Goal: Information Seeking & Learning: Learn about a topic

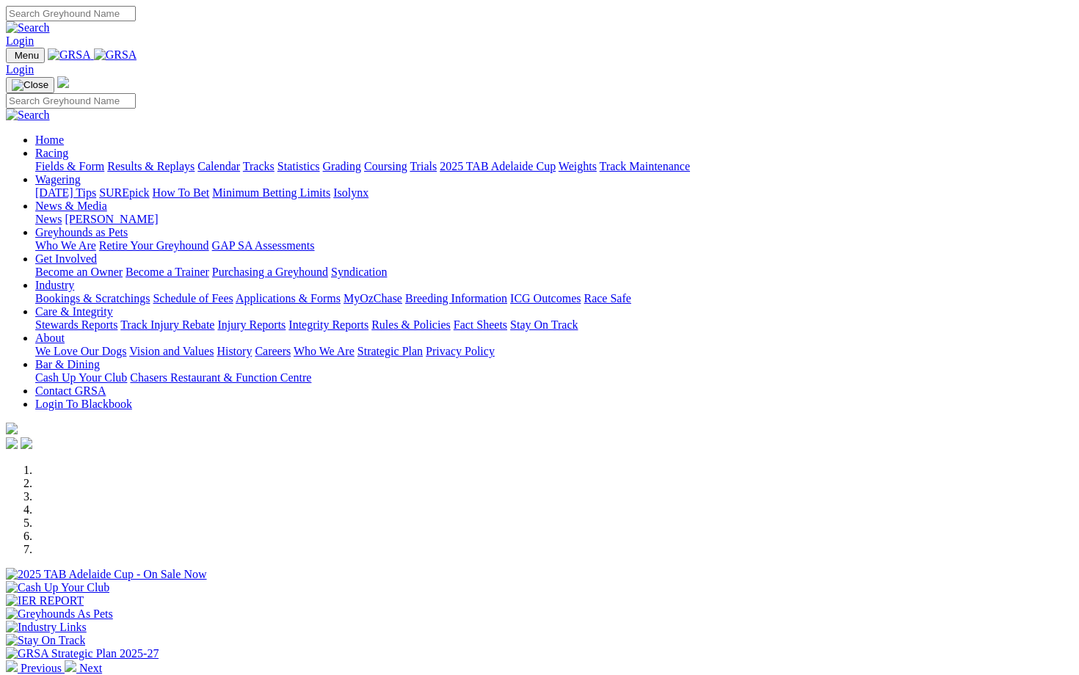
click at [136, 16] on input "Search" at bounding box center [71, 13] width 130 height 15
type input "[PERSON_NAME]"
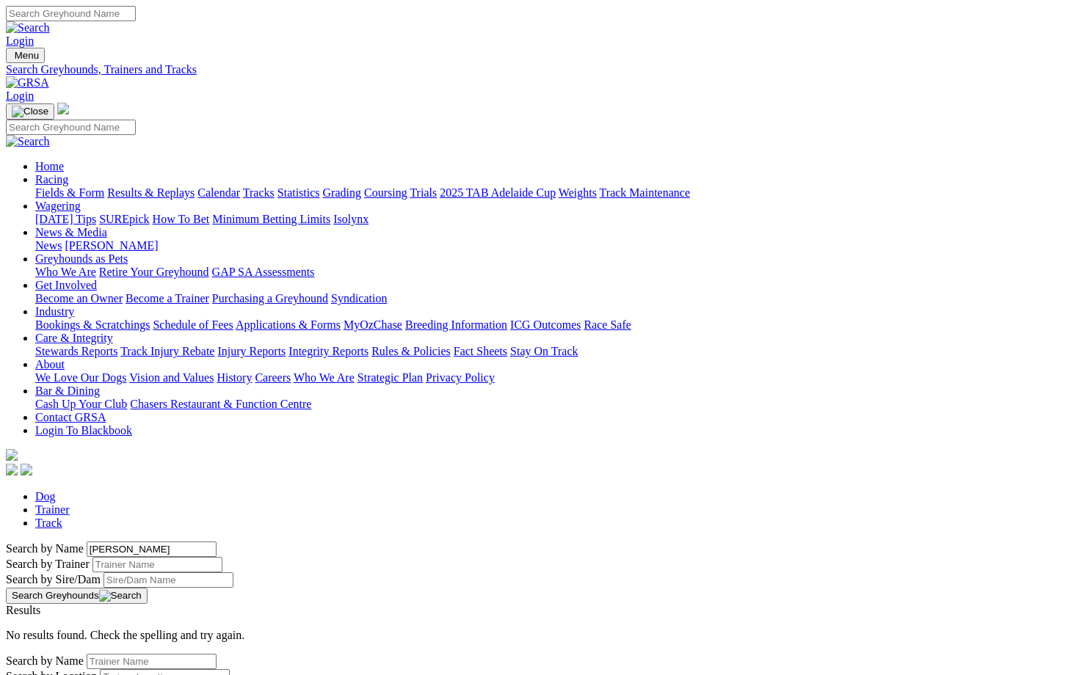
click at [56, 490] on link "Dog" at bounding box center [45, 496] width 21 height 12
drag, startPoint x: 139, startPoint y: 244, endPoint x: 42, endPoint y: 250, distance: 97.8
type input "m"
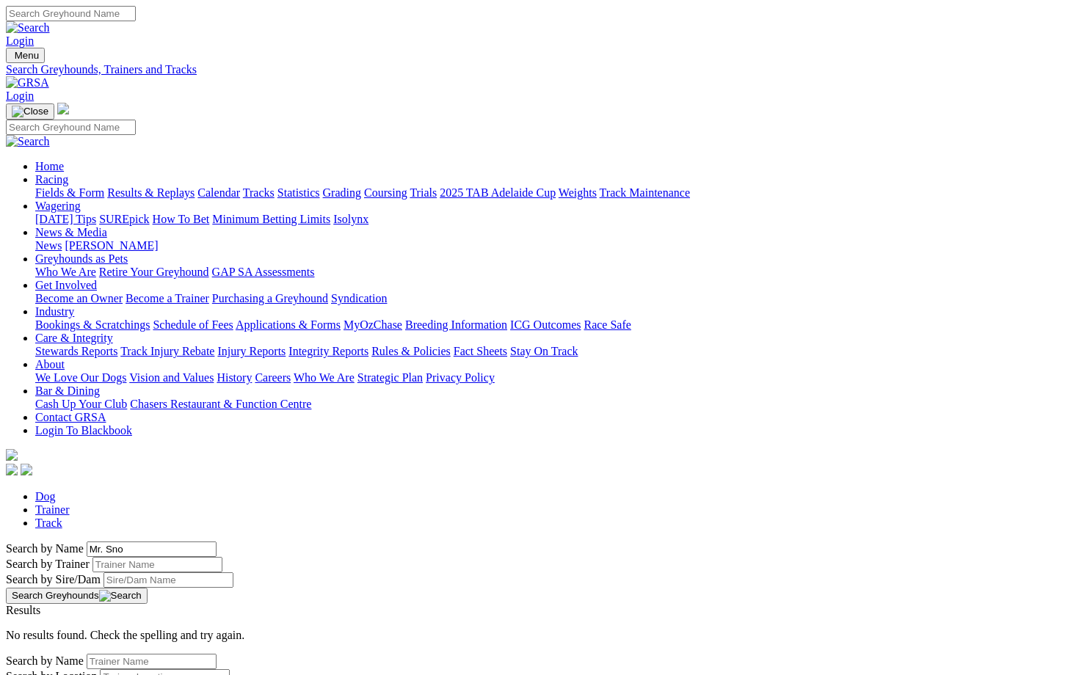
type input "Mr. Sno"
click at [154, 631] on div "Mr. Snow T: Andrew Hunter" at bounding box center [539, 637] width 1067 height 13
click at [99, 631] on link "Mr. Snow" at bounding box center [52, 637] width 93 height 12
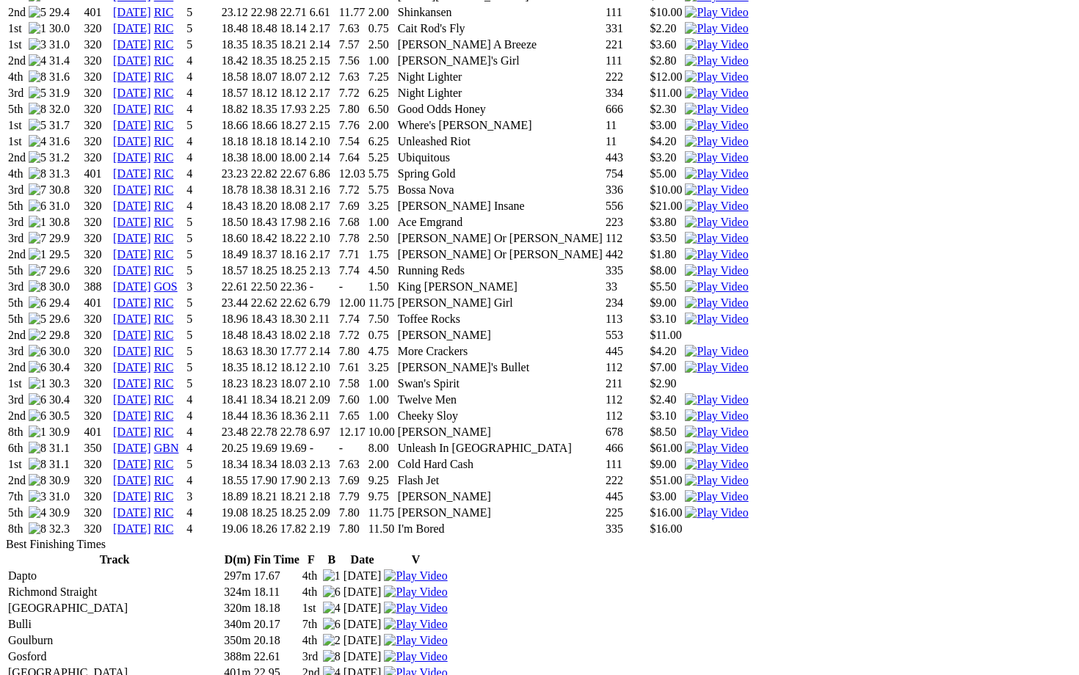
scroll to position [1532, 0]
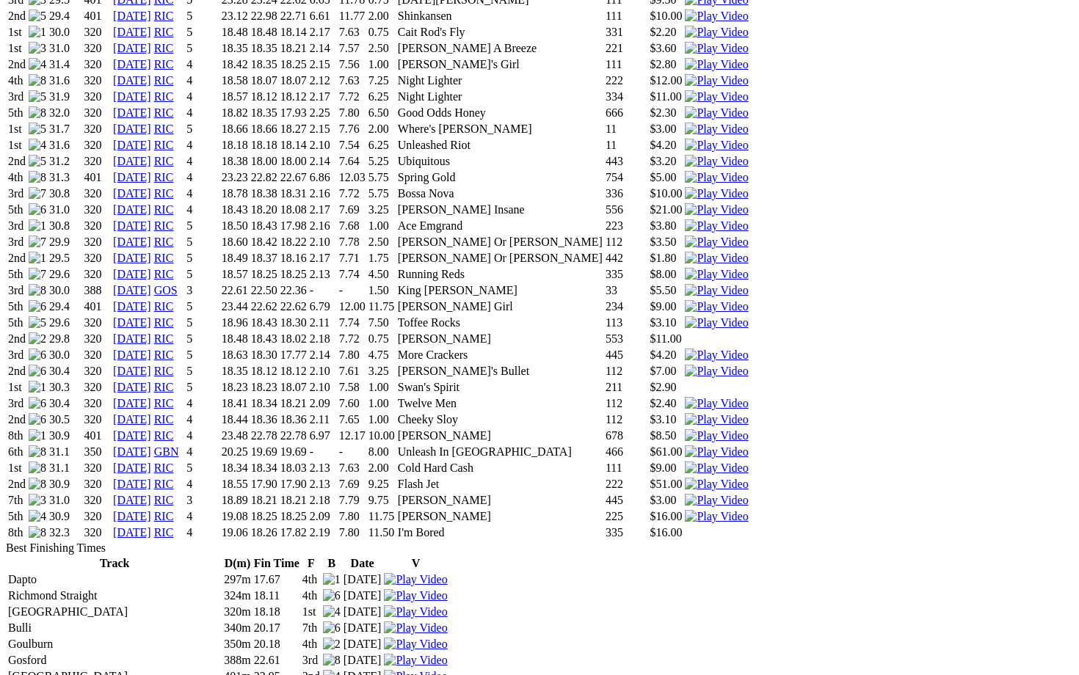
click at [151, 526] on link "07 Sep 25" at bounding box center [132, 532] width 38 height 12
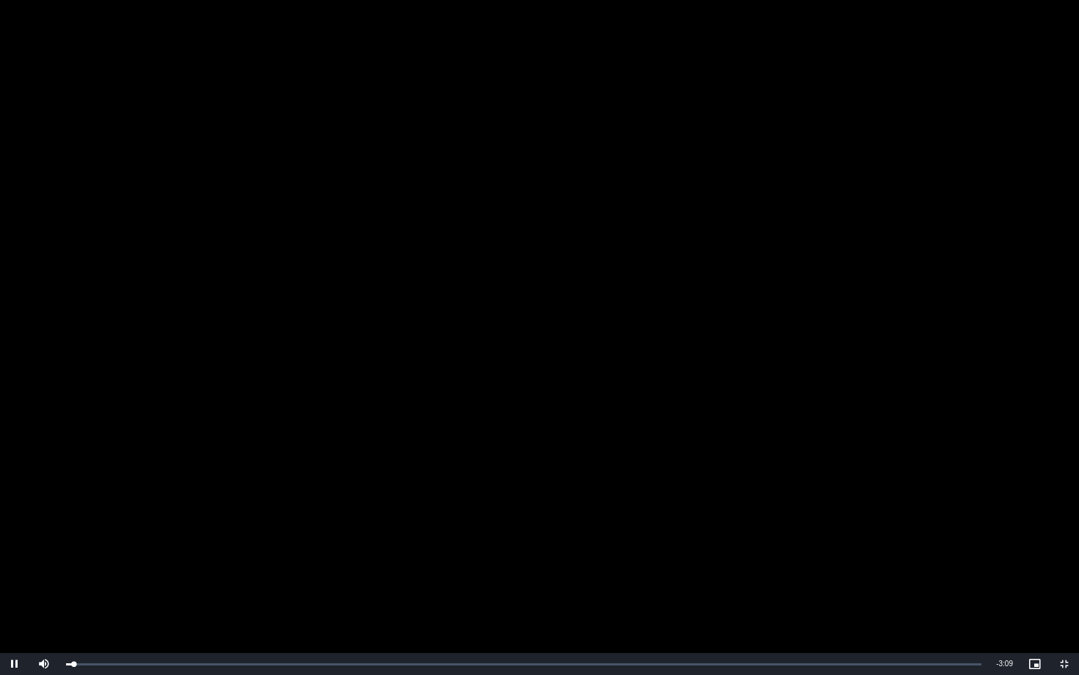
click at [681, 278] on video "To view this video please enable JavaScript, and consider upgrading to a web br…" at bounding box center [539, 337] width 1079 height 675
click at [347, 364] on video "To view this video please enable JavaScript, and consider upgrading to a web br…" at bounding box center [539, 337] width 1079 height 675
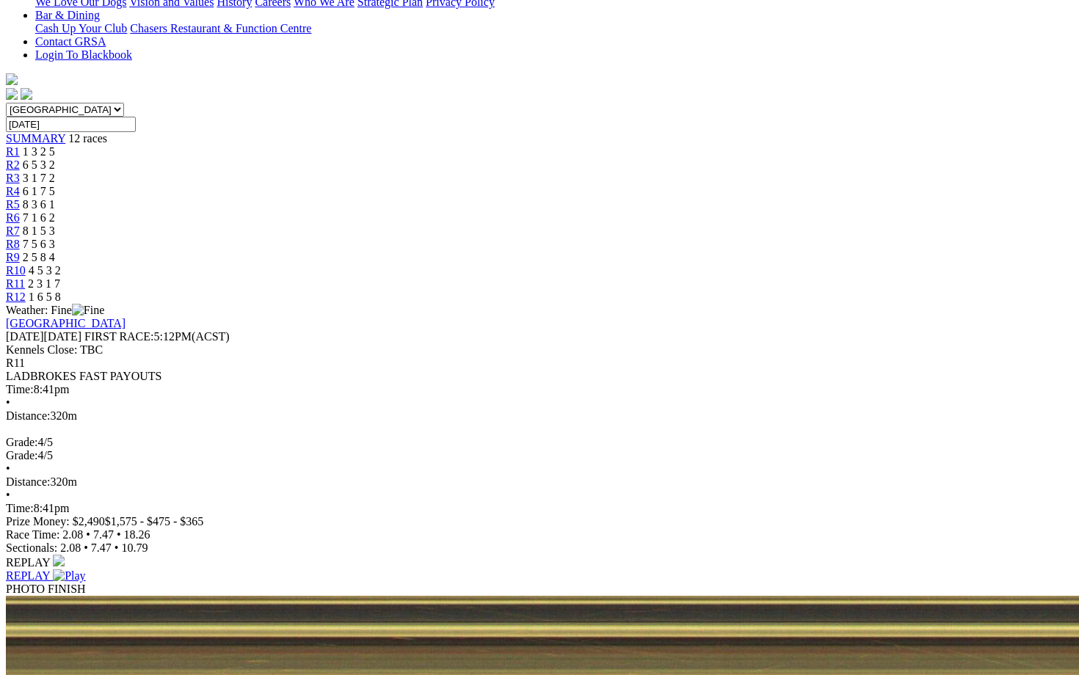
scroll to position [379, 0]
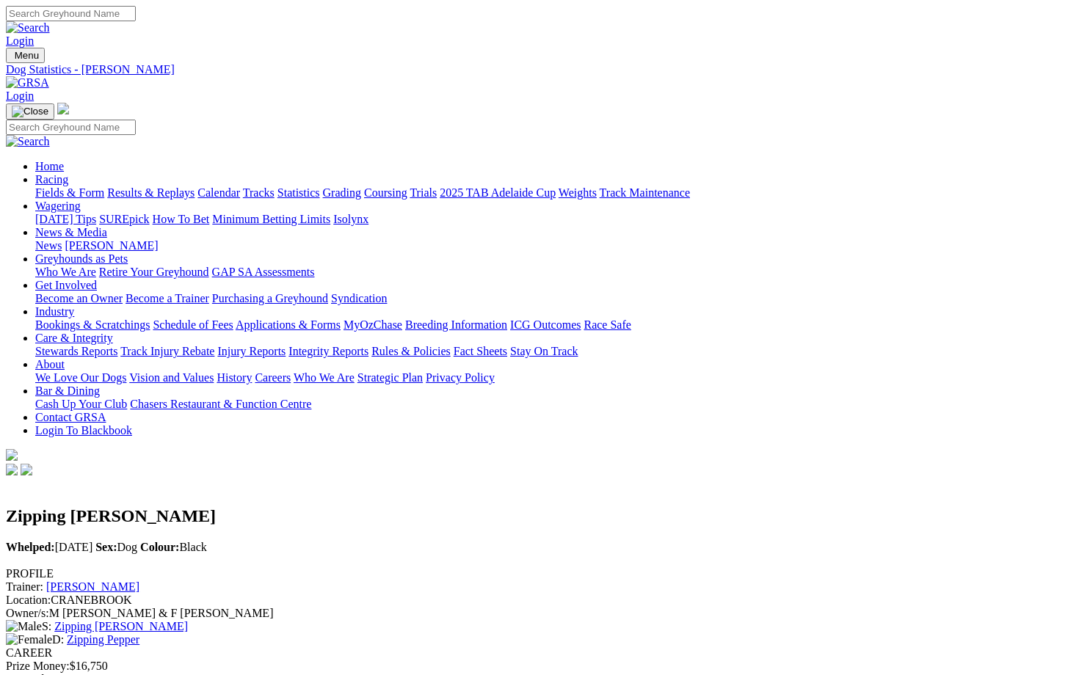
scroll to position [48, 0]
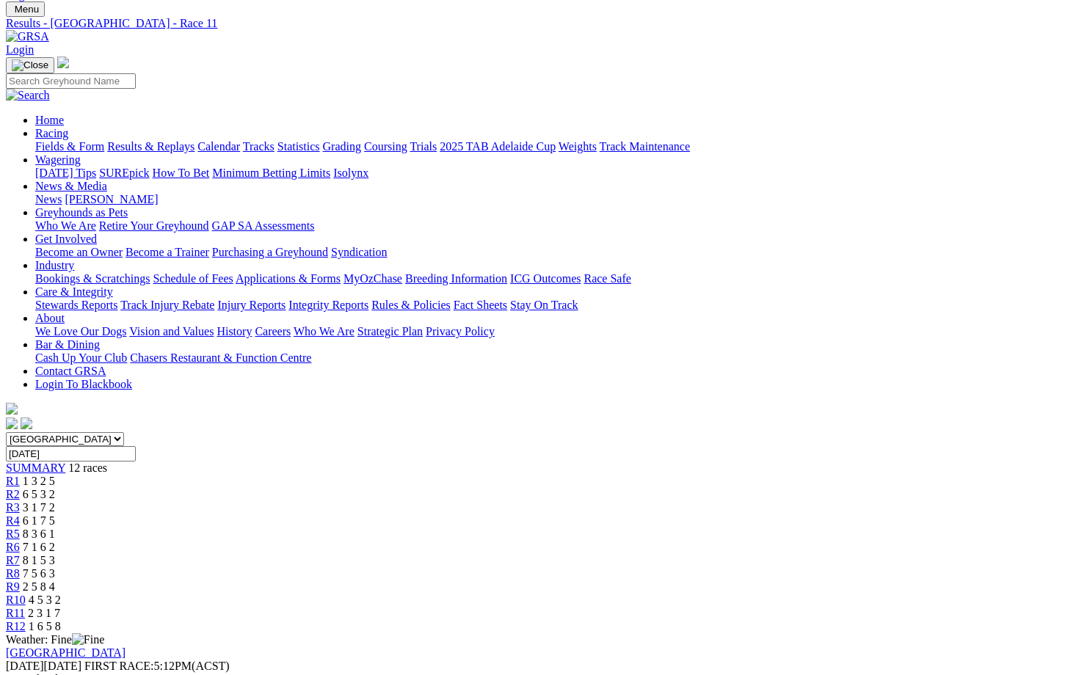
scroll to position [471, 0]
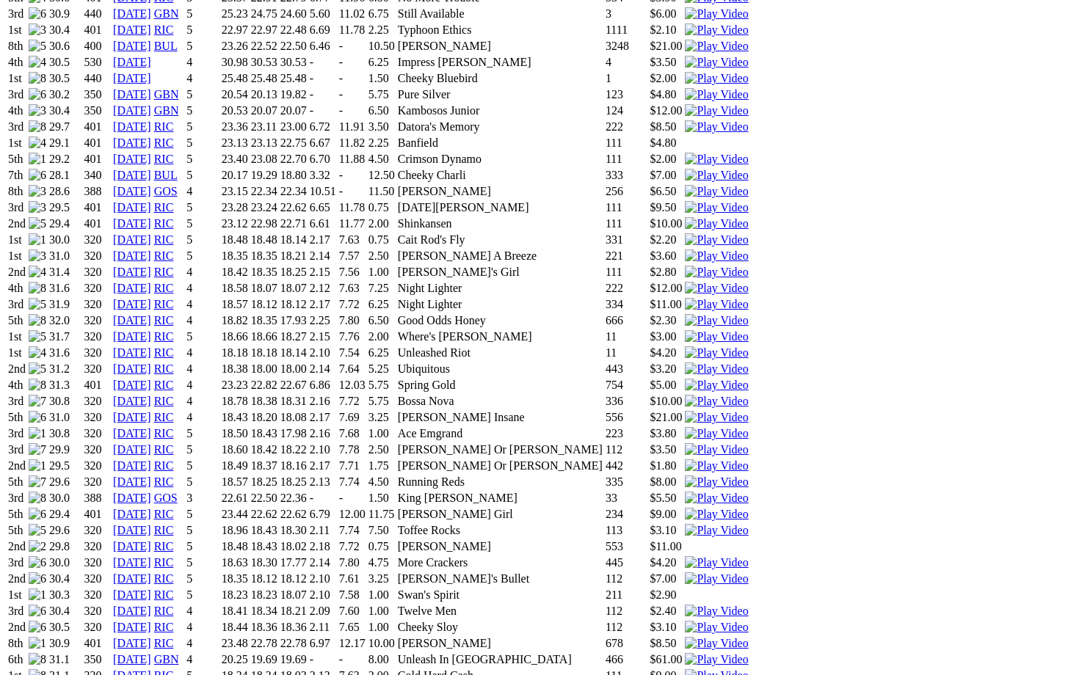
scroll to position [1323, 0]
click at [151, 654] on link "[DATE]" at bounding box center [132, 660] width 38 height 12
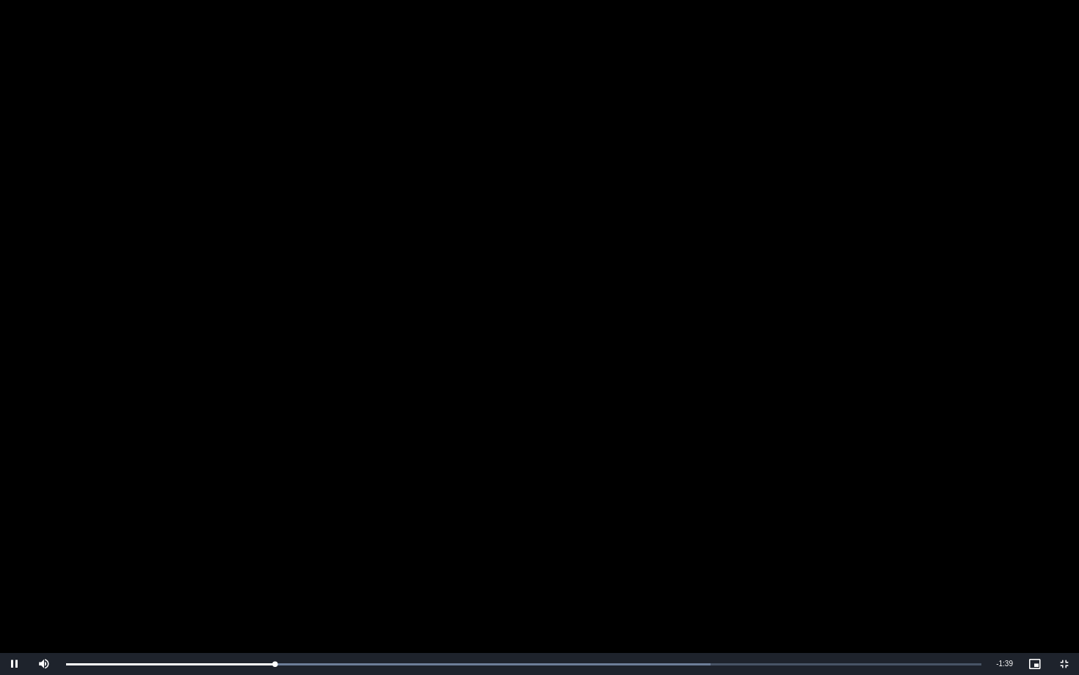
click at [573, 187] on video "To view this video please enable JavaScript, and consider upgrading to a web br…" at bounding box center [539, 337] width 1079 height 675
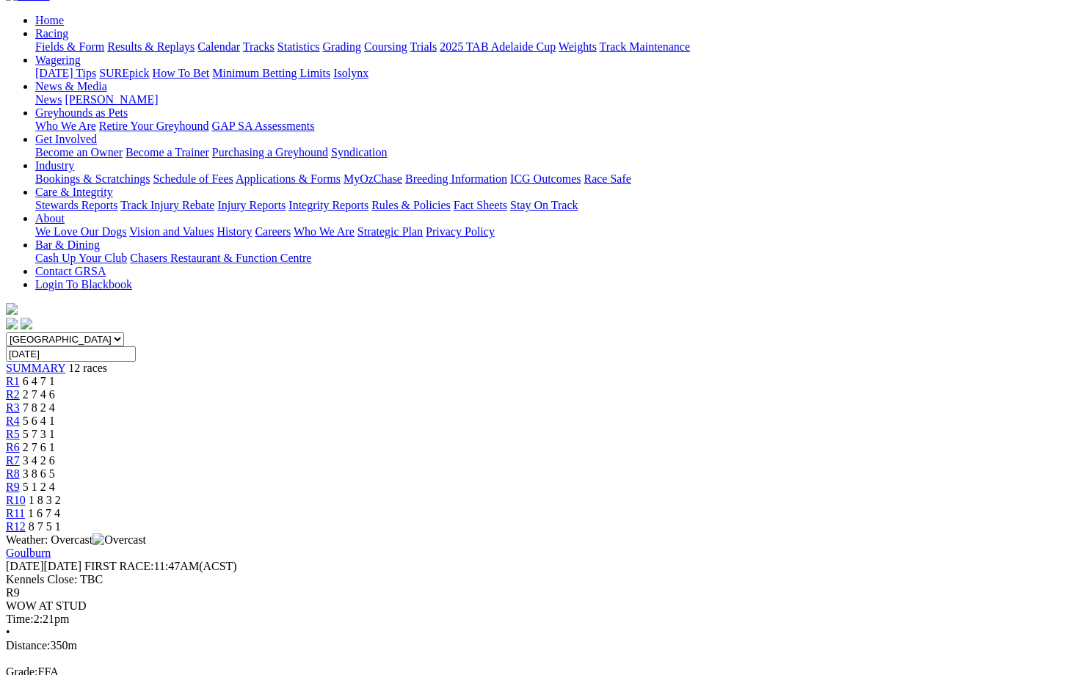
scroll to position [150, 0]
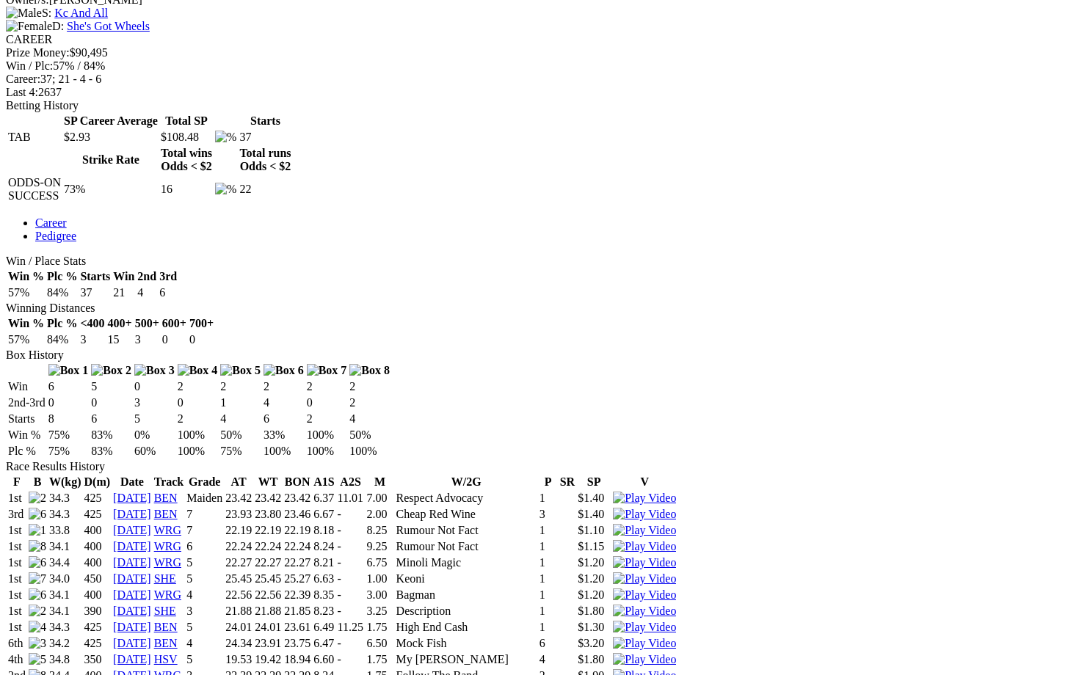
scroll to position [620, 0]
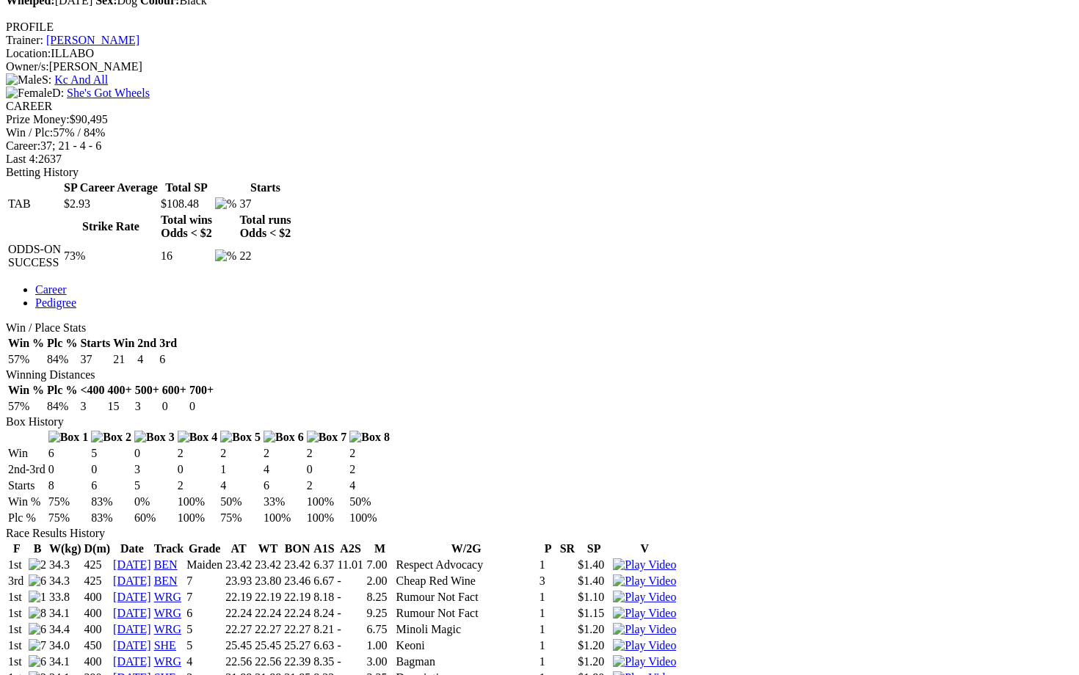
scroll to position [672, 0]
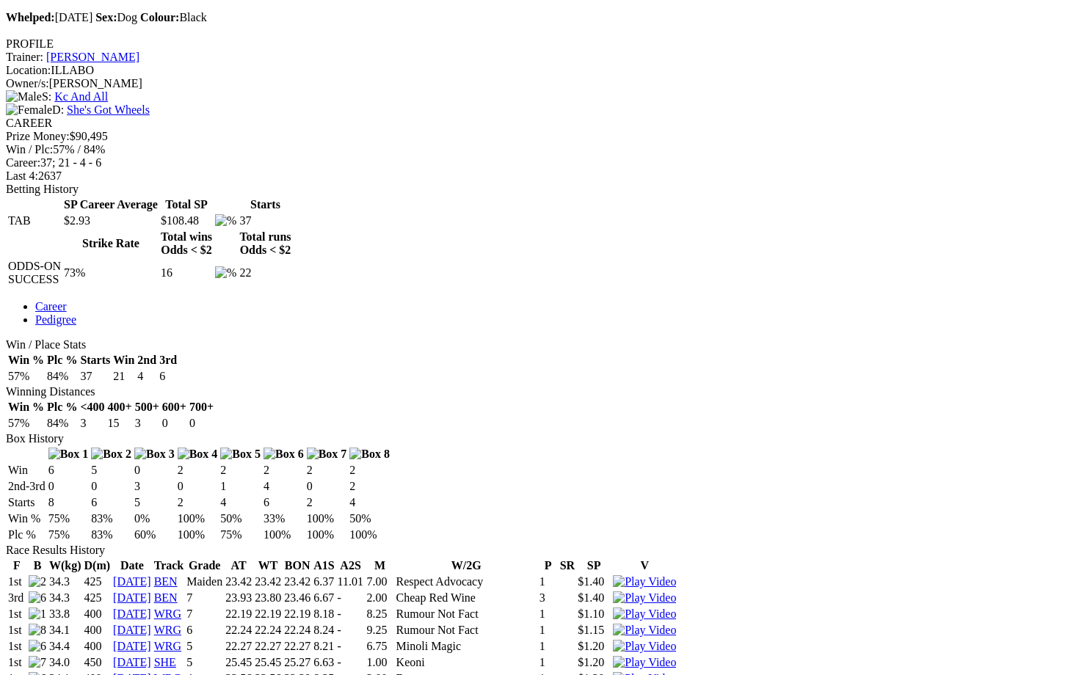
scroll to position [550, 0]
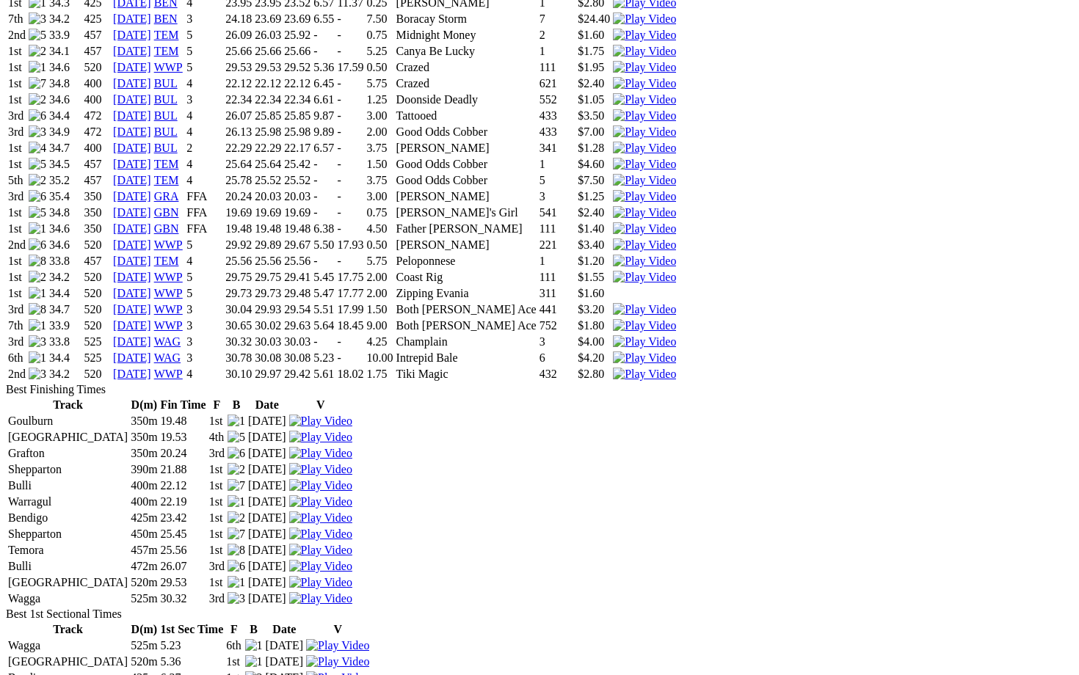
scroll to position [1350, 0]
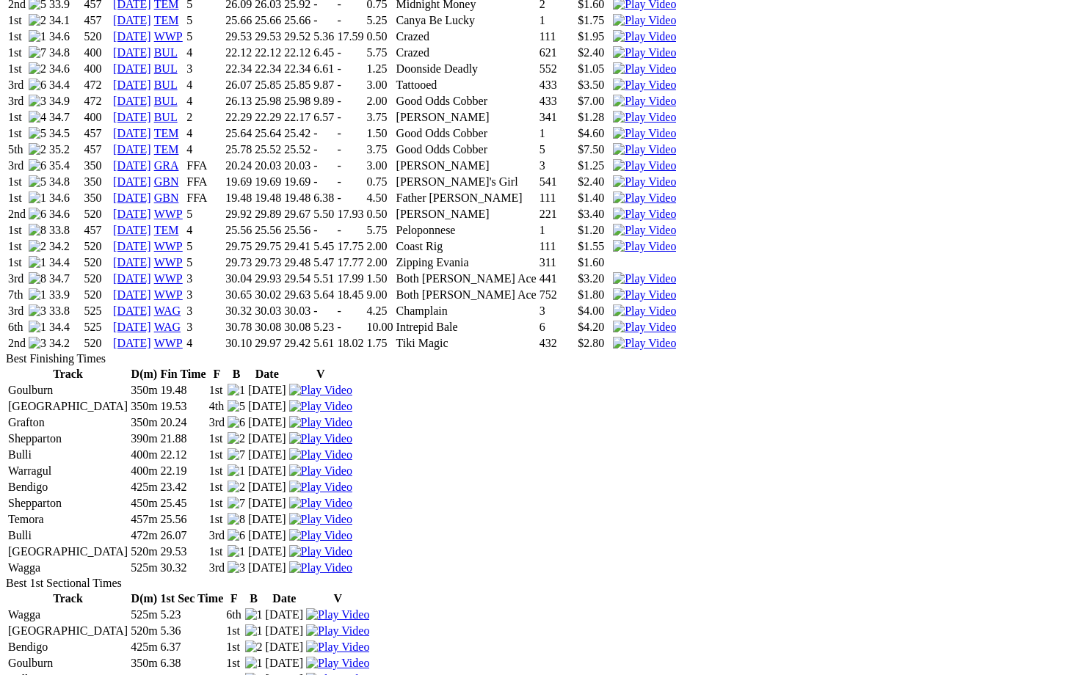
drag, startPoint x: 207, startPoint y: 509, endPoint x: 140, endPoint y: 504, distance: 66.9
click at [128, 545] on td "[GEOGRAPHIC_DATA]" at bounding box center [67, 552] width 121 height 15
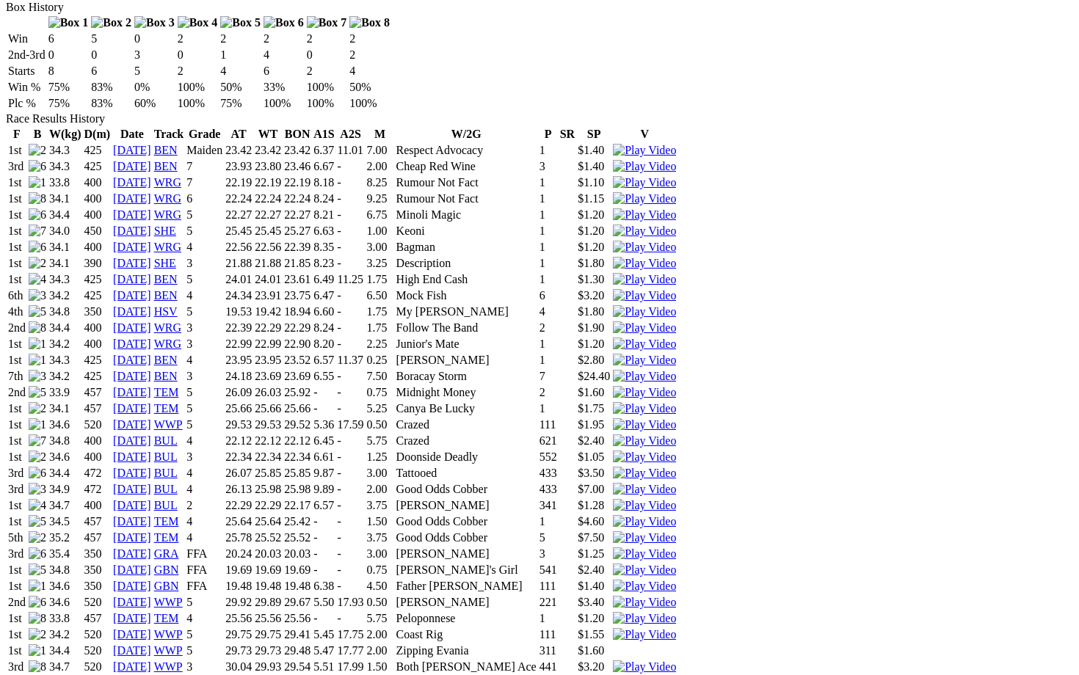
scroll to position [708, 0]
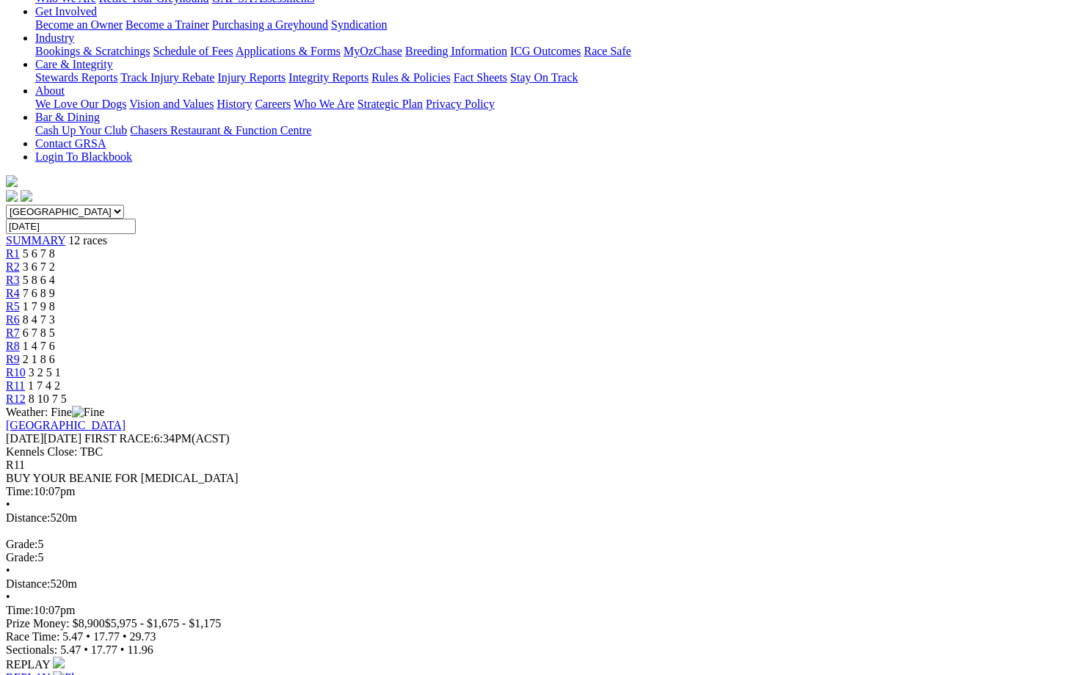
scroll to position [283, 0]
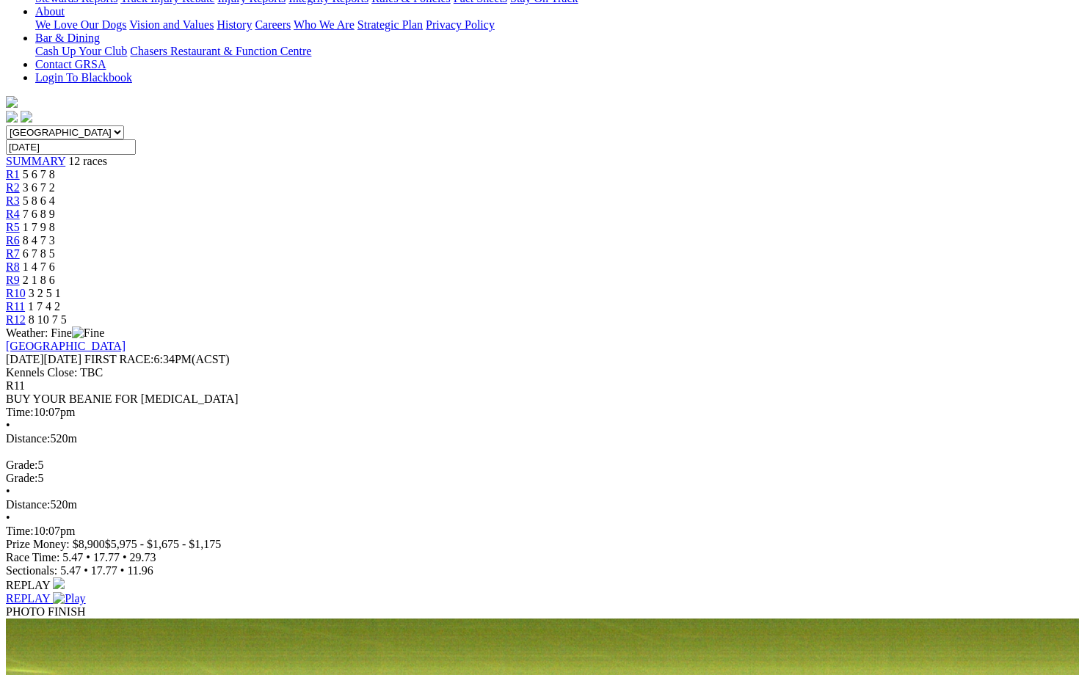
scroll to position [388, 0]
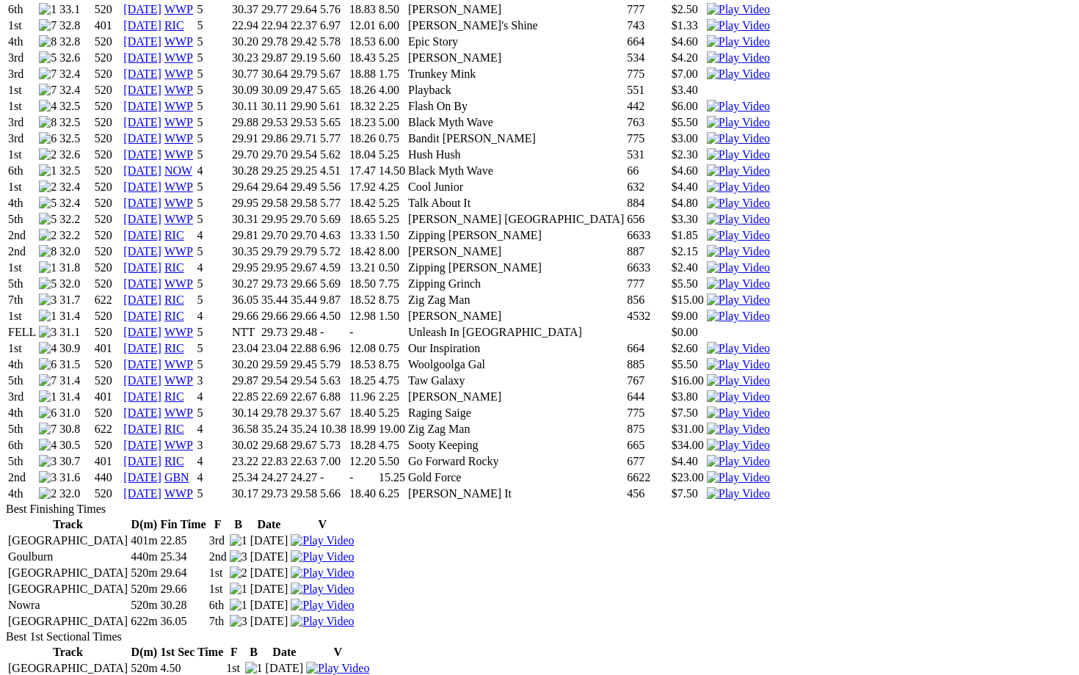
scroll to position [1307, 0]
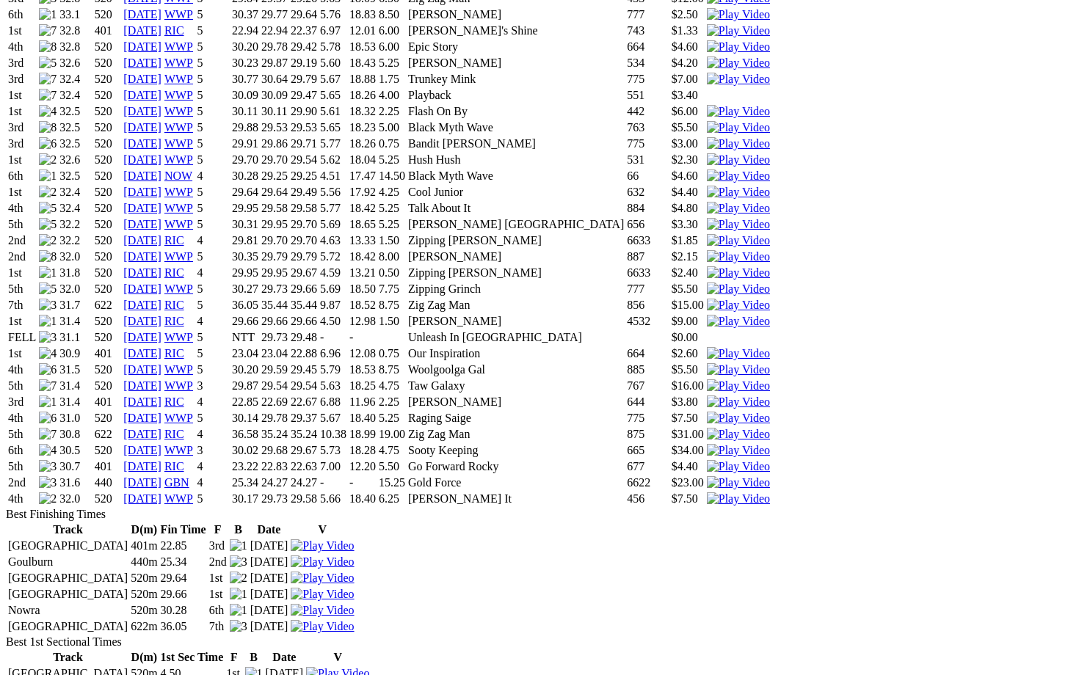
click at [161, 493] on link "[DATE]" at bounding box center [142, 499] width 38 height 12
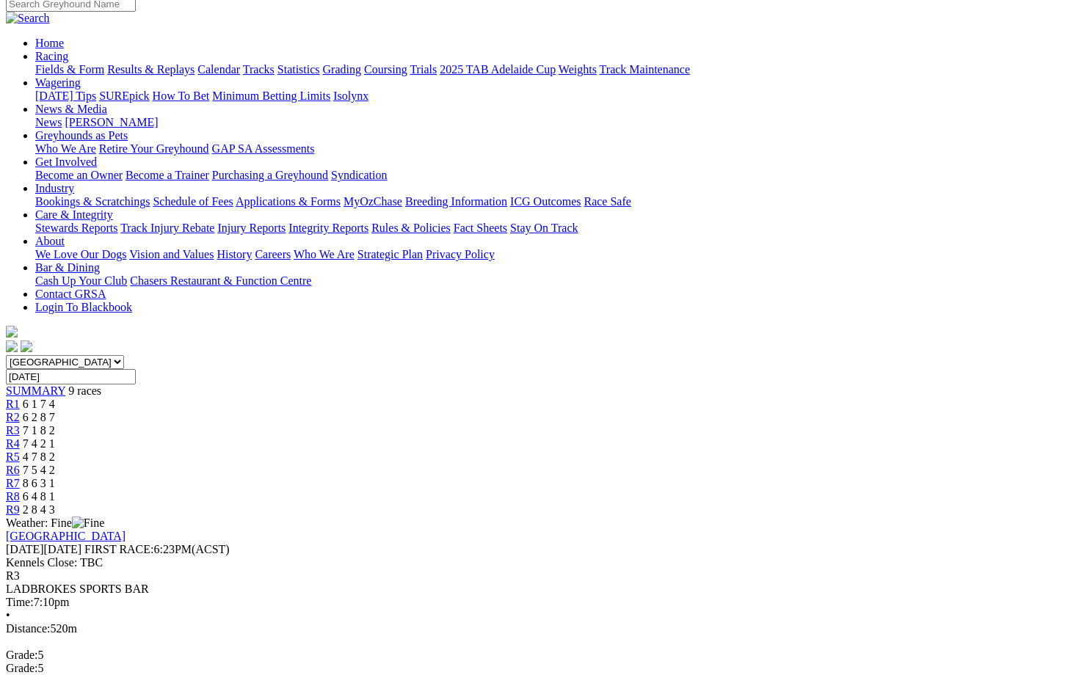
scroll to position [120, 0]
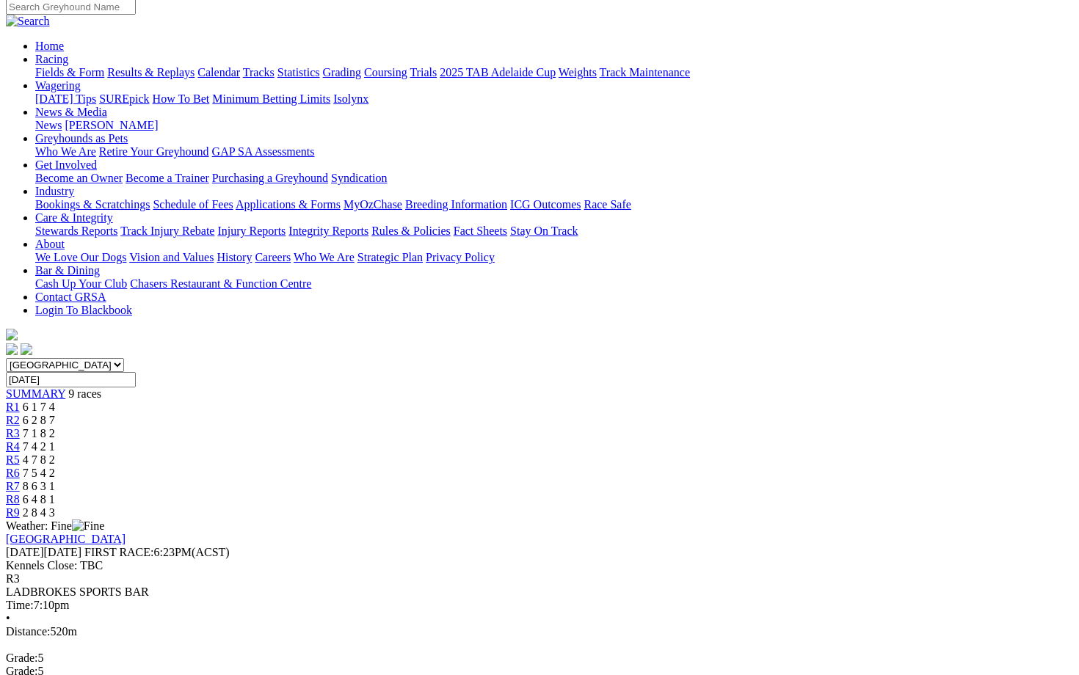
click at [133, 358] on div "[GEOGRAPHIC_DATA] [GEOGRAPHIC_DATA] [GEOGRAPHIC_DATA] [GEOGRAPHIC_DATA] [GEOGRA…" at bounding box center [539, 438] width 1067 height 161
click at [65, 388] on span "SUMMARY" at bounding box center [35, 394] width 59 height 12
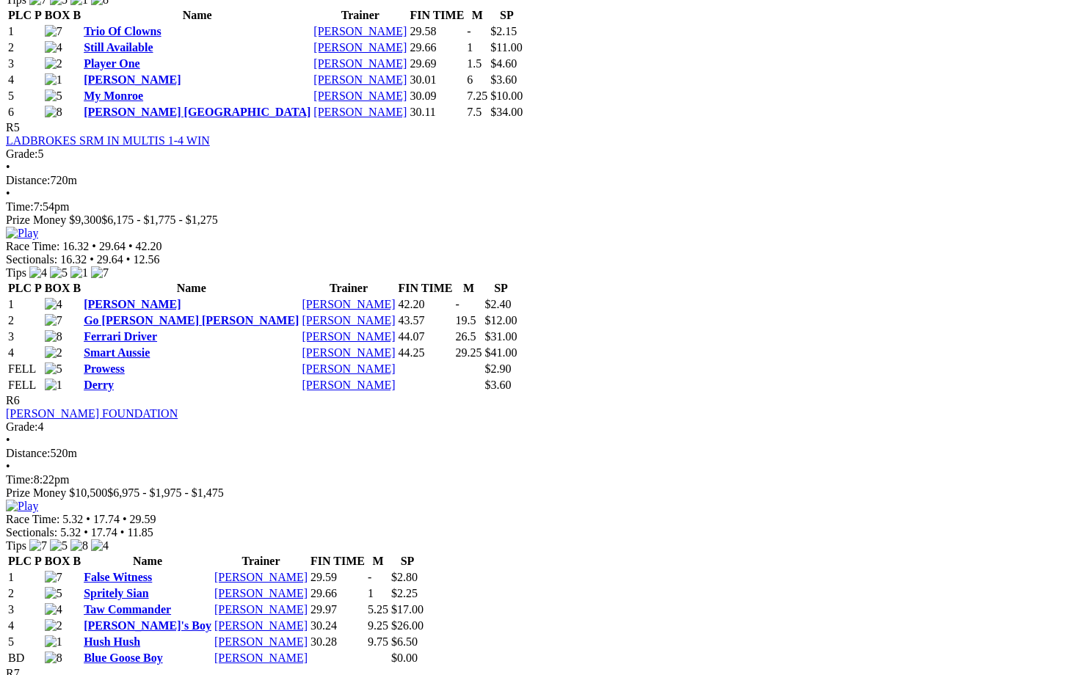
scroll to position [1700, 0]
